Goal: Task Accomplishment & Management: Use online tool/utility

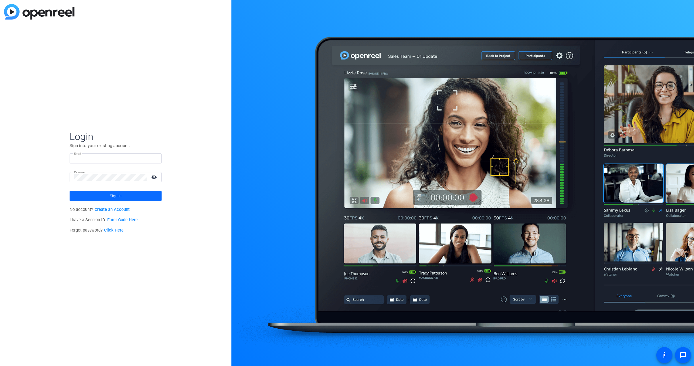
type input "[EMAIL_ADDRESS][DOMAIN_NAME]"
click at [123, 196] on span at bounding box center [116, 196] width 92 height 14
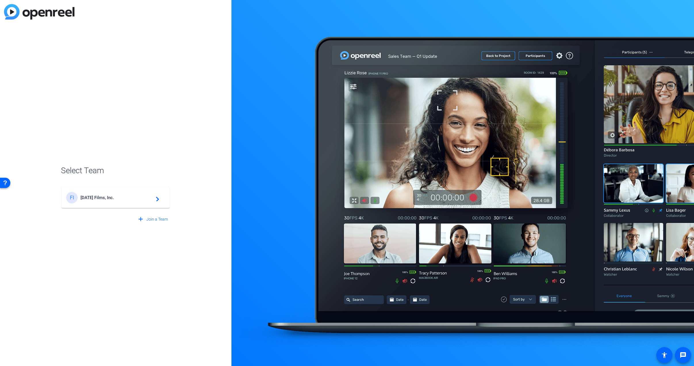
click at [147, 198] on span "[DATE] Films, Inc." at bounding box center [116, 197] width 72 height 5
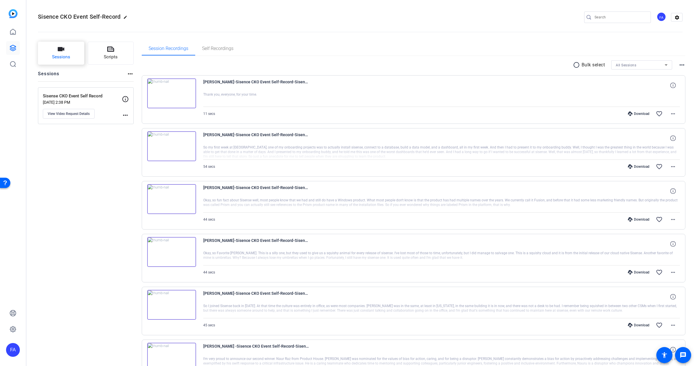
click at [55, 53] on button "Sessions" at bounding box center [61, 53] width 46 height 23
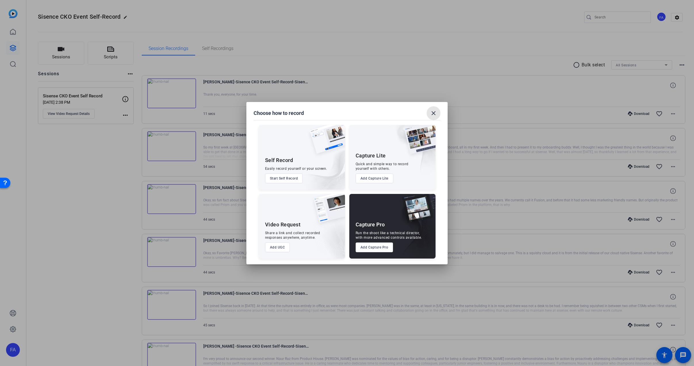
drag, startPoint x: 433, startPoint y: 112, endPoint x: 24, endPoint y: 25, distance: 418.3
click at [432, 112] on mat-icon "close" at bounding box center [433, 113] width 7 height 7
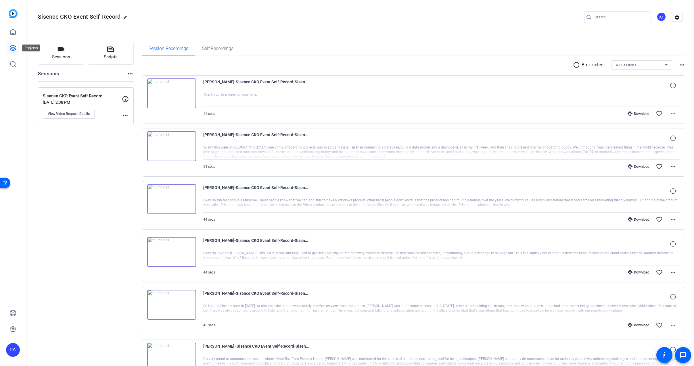
click at [13, 48] on icon at bounding box center [13, 48] width 6 height 6
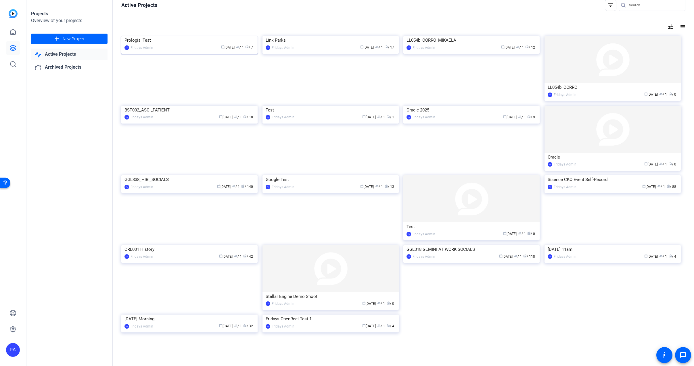
scroll to position [53, 0]
click at [141, 180] on div "GGL338_HIBI_SOCIALS" at bounding box center [189, 179] width 130 height 9
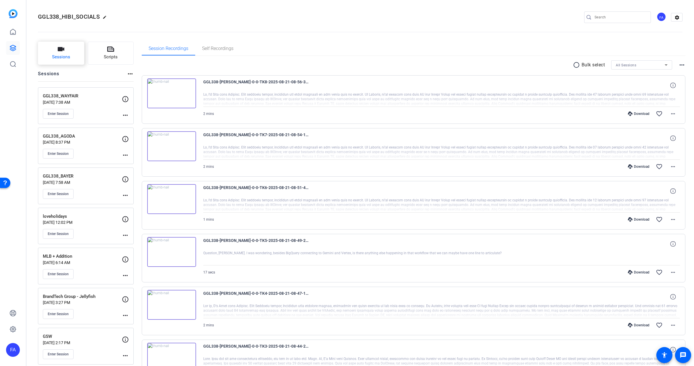
click at [59, 51] on icon "button" at bounding box center [61, 49] width 7 height 4
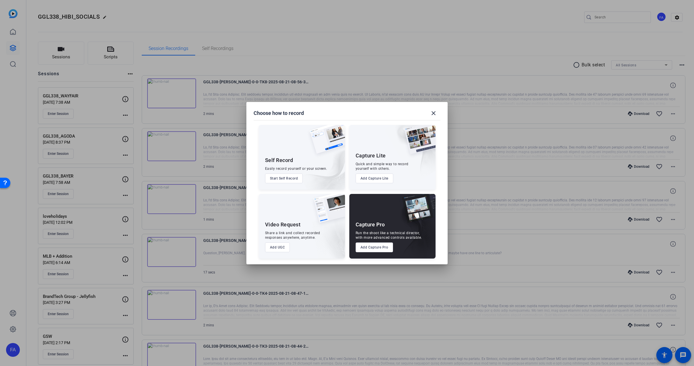
click at [383, 247] on button "Add Capture Pro" at bounding box center [375, 248] width 38 height 10
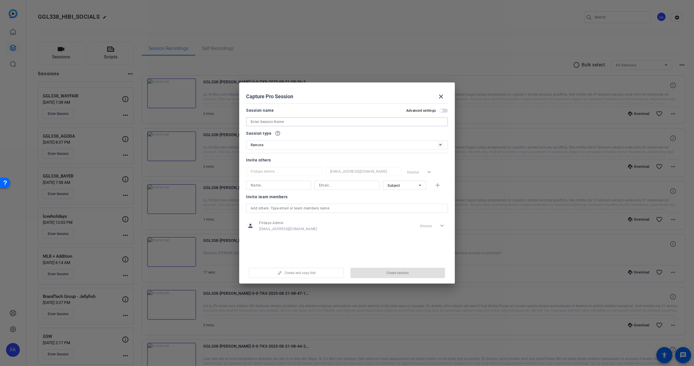
click at [258, 120] on input at bounding box center [347, 121] width 193 height 7
paste input "GGL338 RECORDING: [PERSON_NAME]"
drag, startPoint x: 285, startPoint y: 122, endPoint x: 244, endPoint y: 122, distance: 41.4
click at [244, 122] on mat-dialog-content "Session name Advanced settings GGL338 RECORDING: [PERSON_NAME] Session type hel…" at bounding box center [347, 181] width 216 height 160
type input "Mercedes Benz"
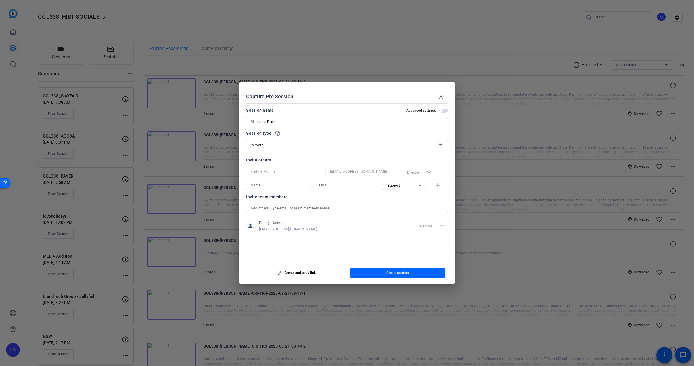
click at [445, 112] on span "button" at bounding box center [443, 111] width 9 height 4
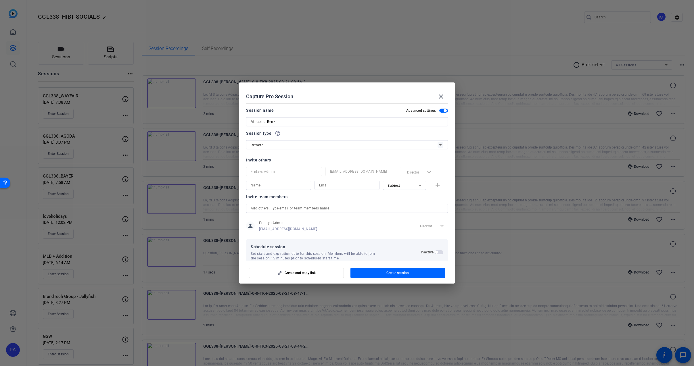
click at [445, 112] on span "button" at bounding box center [445, 110] width 3 height 3
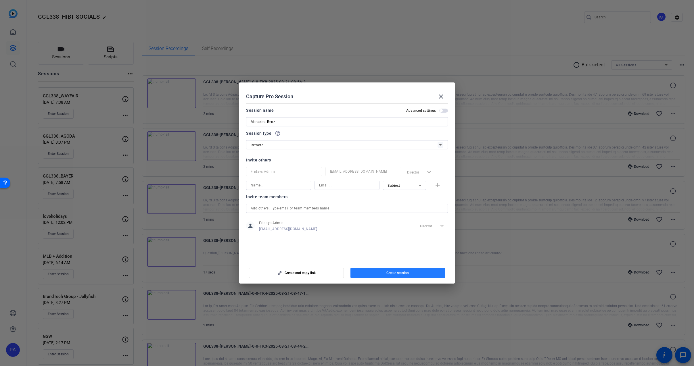
click at [398, 273] on span "Create session" at bounding box center [397, 273] width 22 height 5
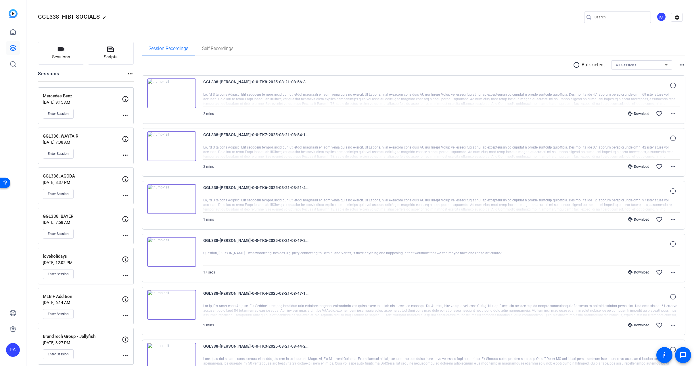
click at [126, 114] on mat-icon "more_horiz" at bounding box center [125, 115] width 7 height 7
click at [126, 114] on div at bounding box center [347, 183] width 694 height 366
